Goal: Navigation & Orientation: Find specific page/section

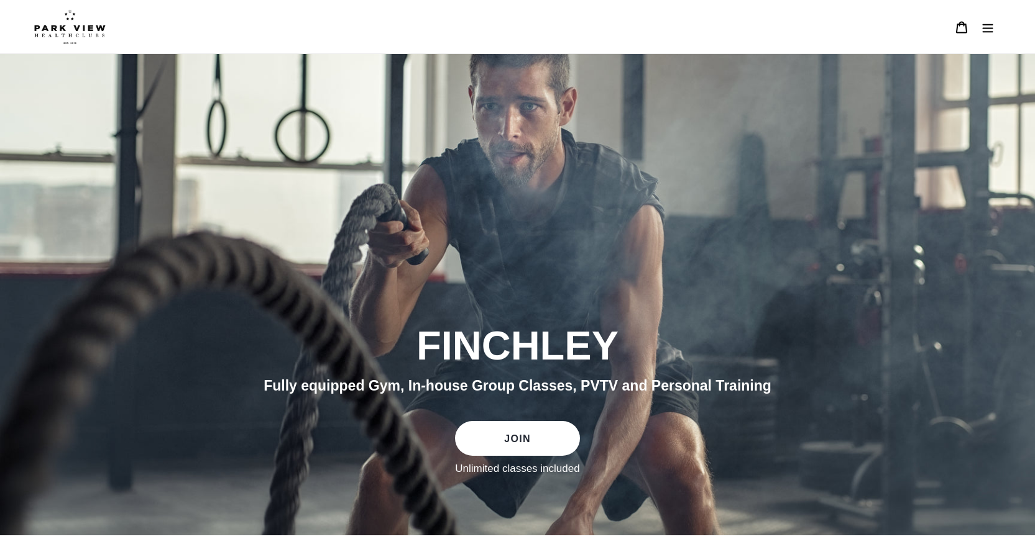
click at [992, 29] on icon "Menu" at bounding box center [987, 27] width 12 height 12
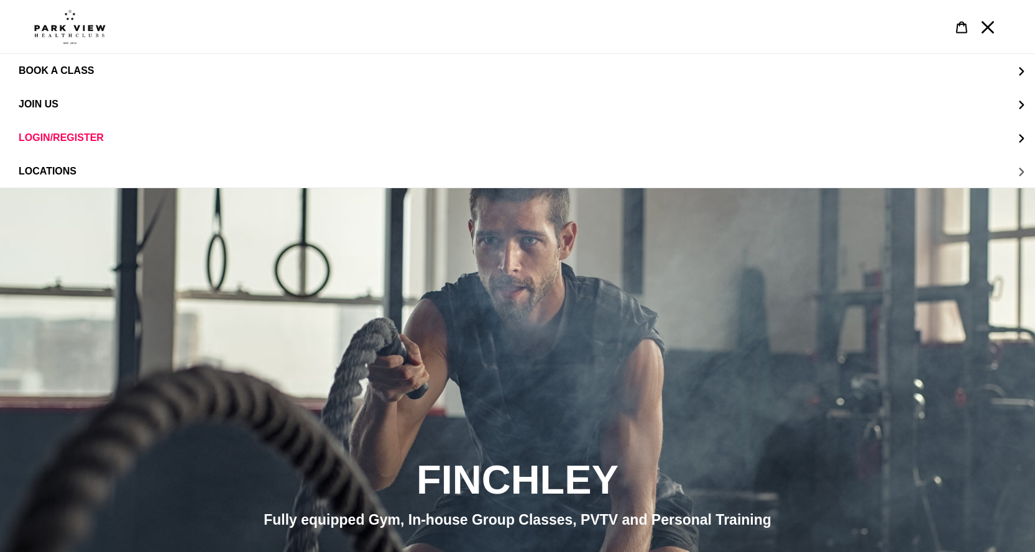
click at [64, 166] on span "LOCATIONS" at bounding box center [48, 171] width 58 height 11
click at [71, 104] on span "Colindale" at bounding box center [73, 104] width 58 height 11
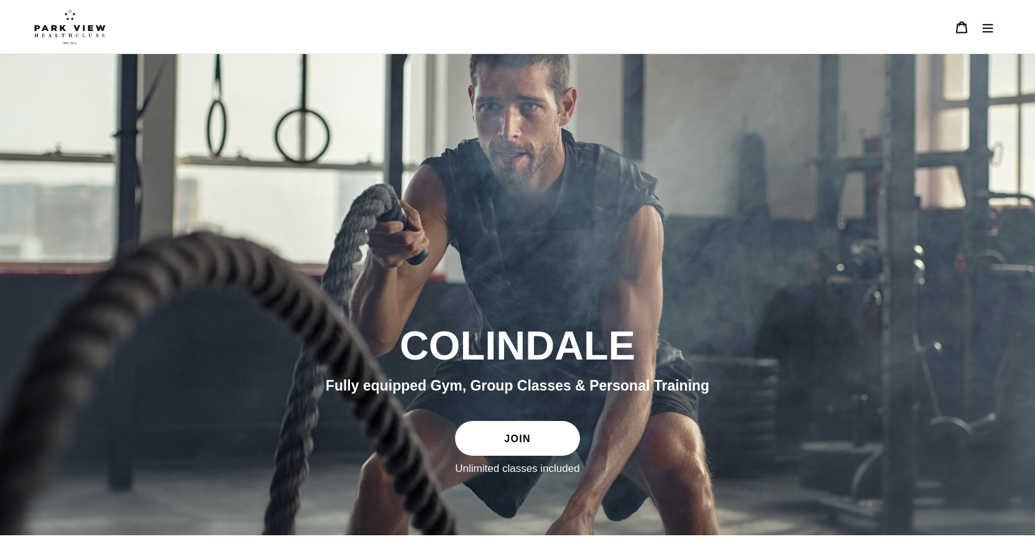
click at [985, 27] on icon "Menu" at bounding box center [987, 27] width 12 height 12
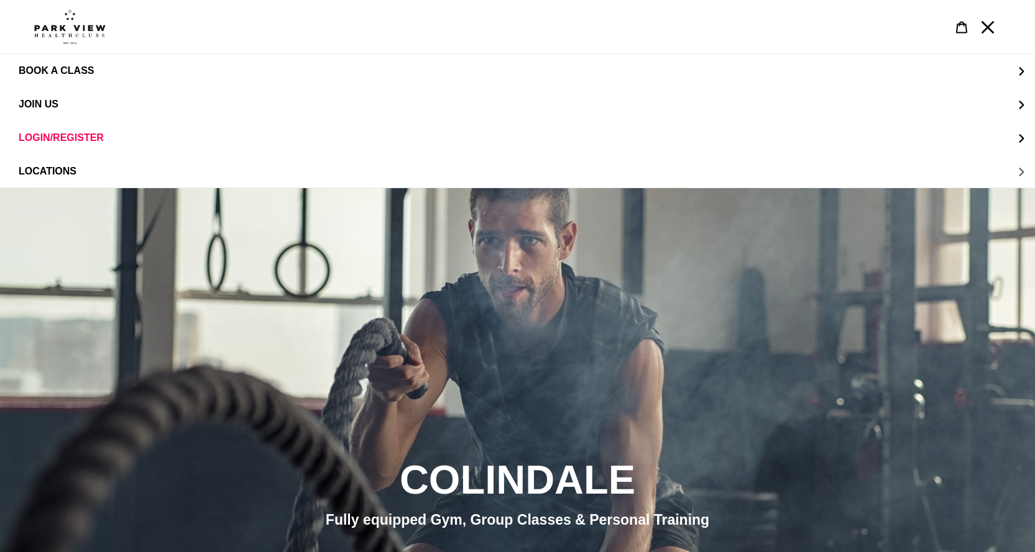
click at [63, 166] on span "LOCATIONS" at bounding box center [48, 171] width 58 height 11
click at [85, 135] on span "Finchley" at bounding box center [69, 137] width 50 height 11
